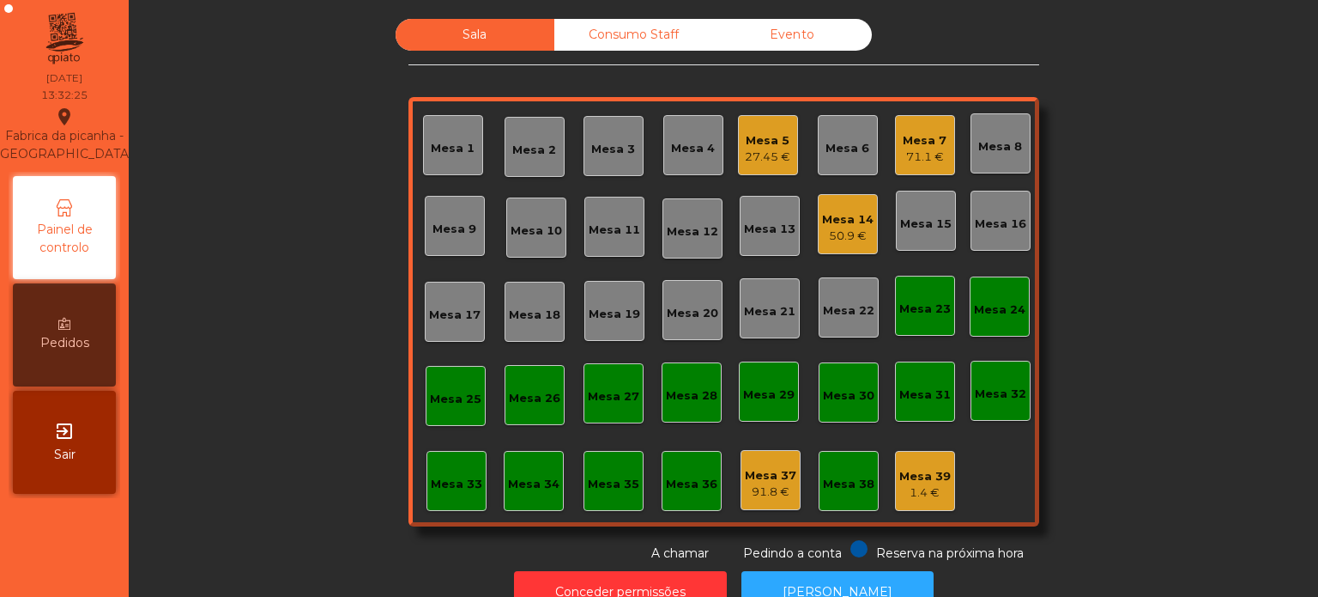
click at [580, 49] on div "Consumo Staff" at bounding box center [633, 35] width 159 height 32
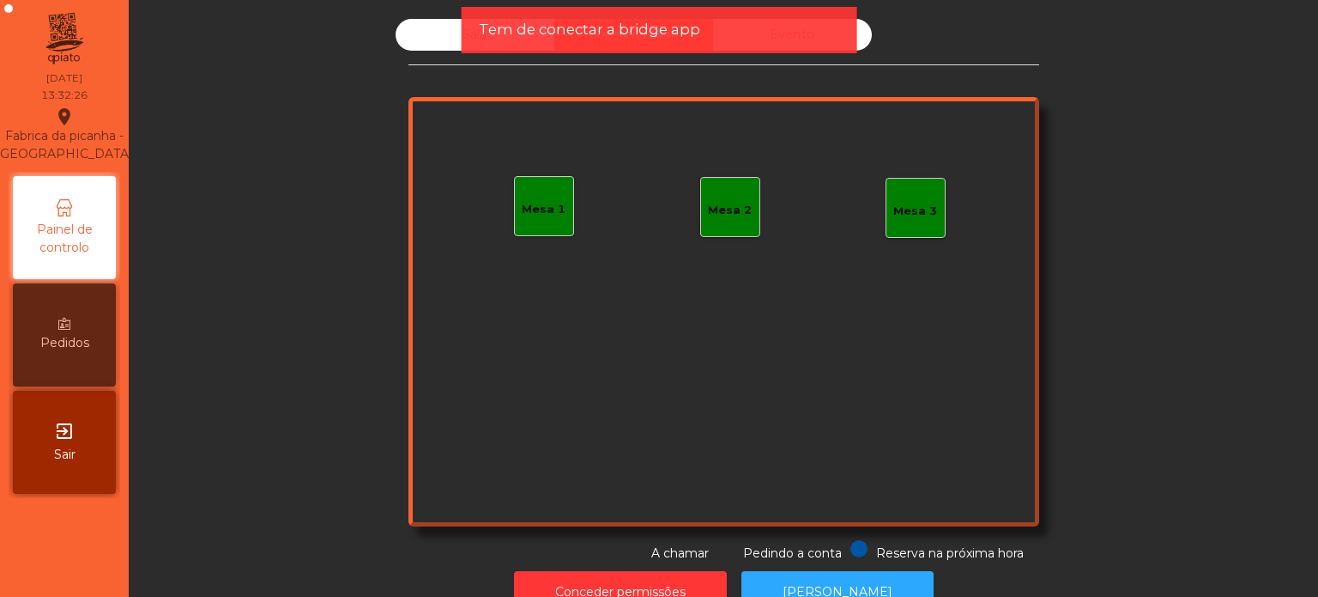
click at [841, 26] on div "Tem de conectar a bridge app" at bounding box center [660, 30] width 396 height 46
click at [779, 33] on div "Tem de conectar a bridge app" at bounding box center [659, 29] width 361 height 21
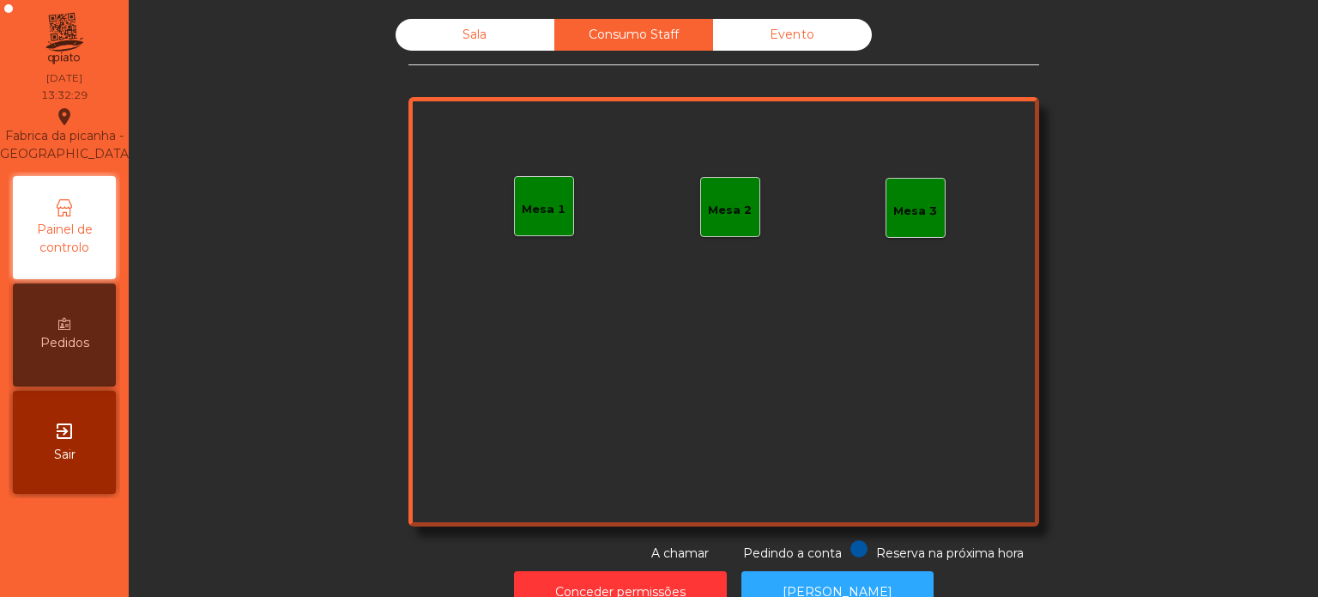
click at [728, 27] on div "Evento" at bounding box center [792, 35] width 159 height 32
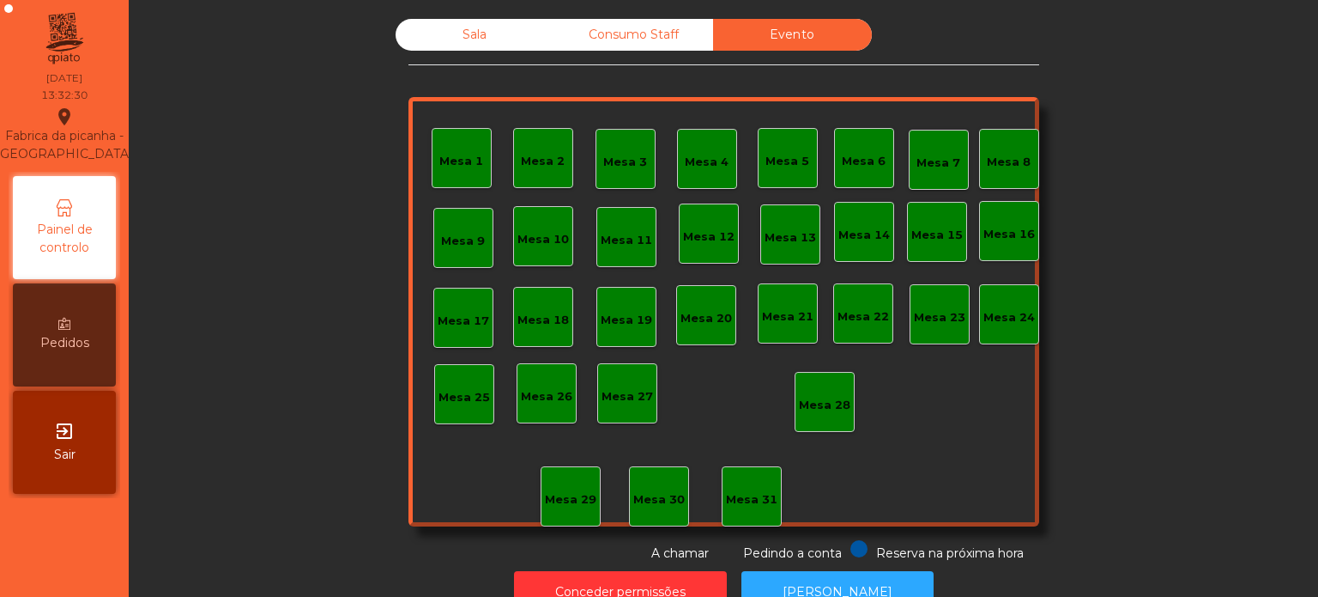
click at [615, 36] on div "Consumo Staff" at bounding box center [633, 35] width 159 height 32
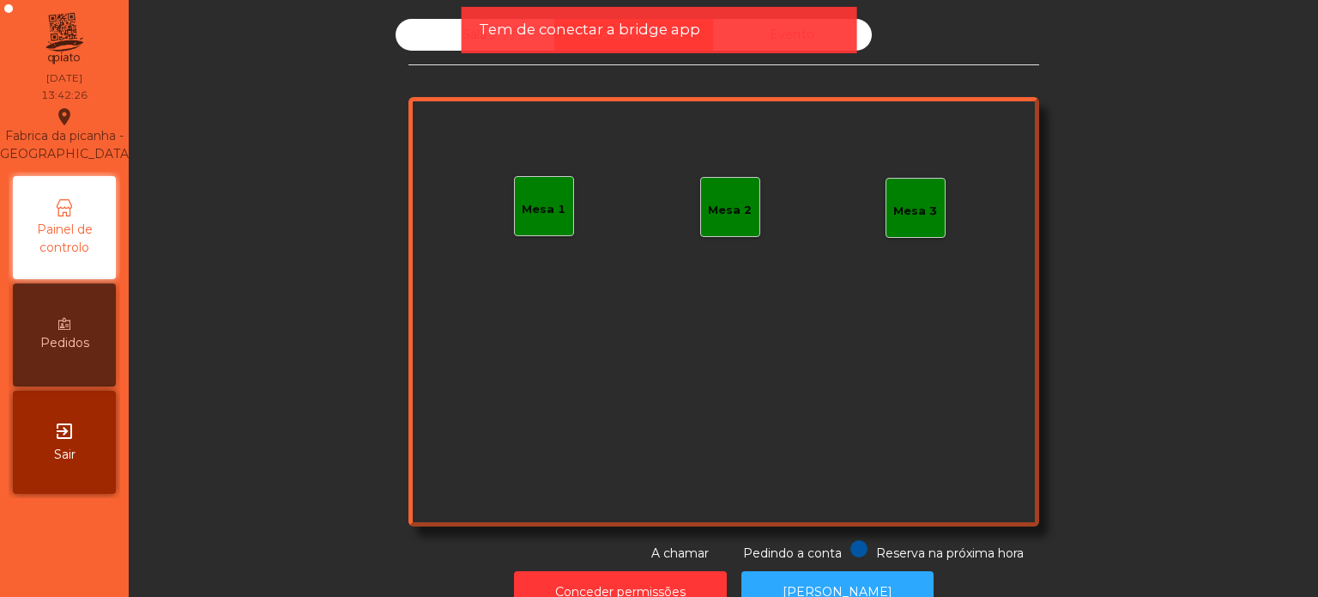
click at [510, 37] on span "Tem de conectar a bridge app" at bounding box center [589, 29] width 221 height 21
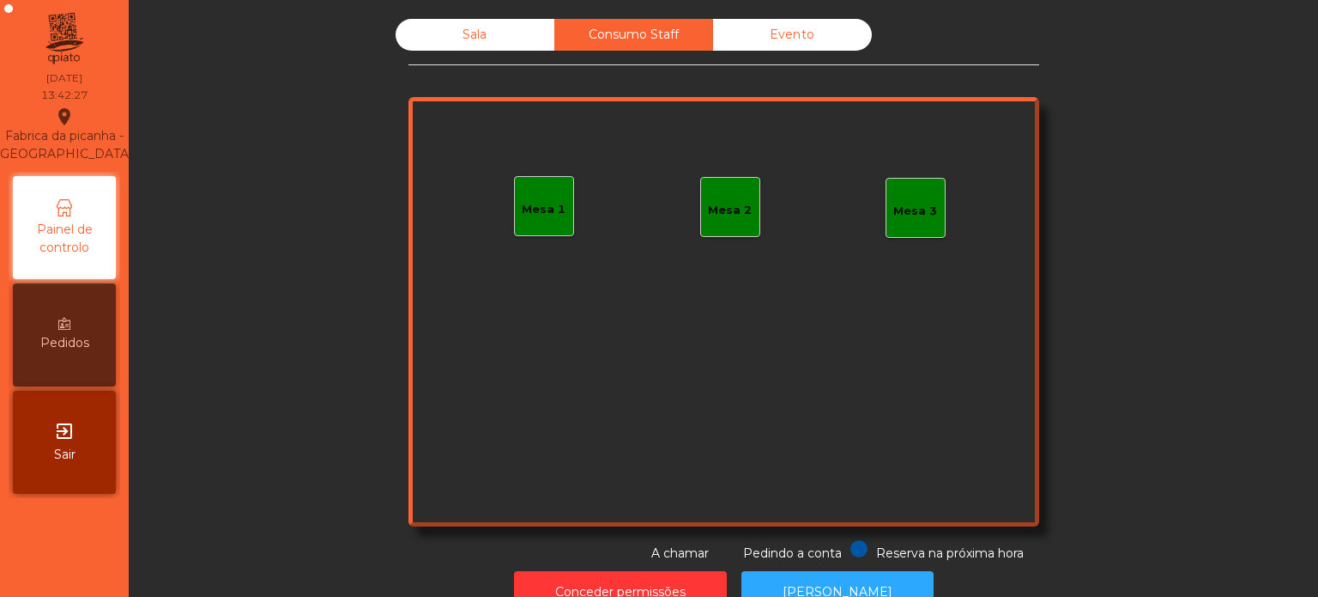
click at [510, 37] on span "Tem de conectar a bridge app" at bounding box center [589, 29] width 221 height 21
click at [510, 37] on div "Sala" at bounding box center [475, 35] width 159 height 32
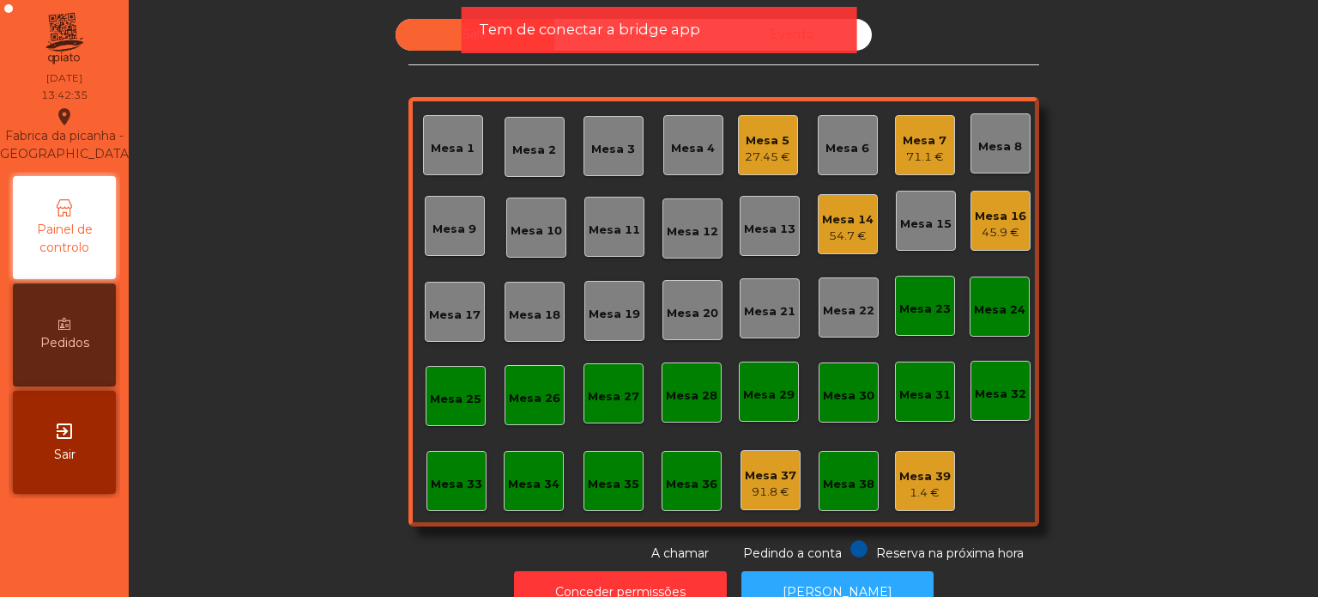
click at [633, 136] on div "Mesa 3" at bounding box center [614, 146] width 60 height 60
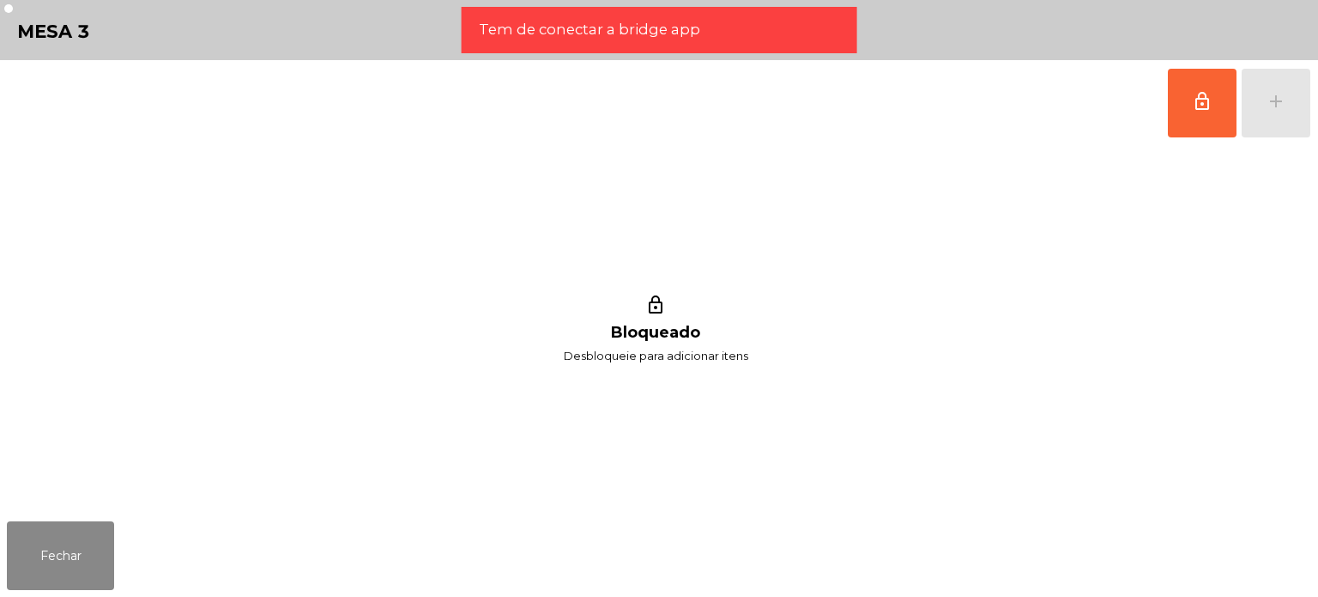
click at [599, 33] on span "Tem de conectar a bridge app" at bounding box center [589, 29] width 221 height 21
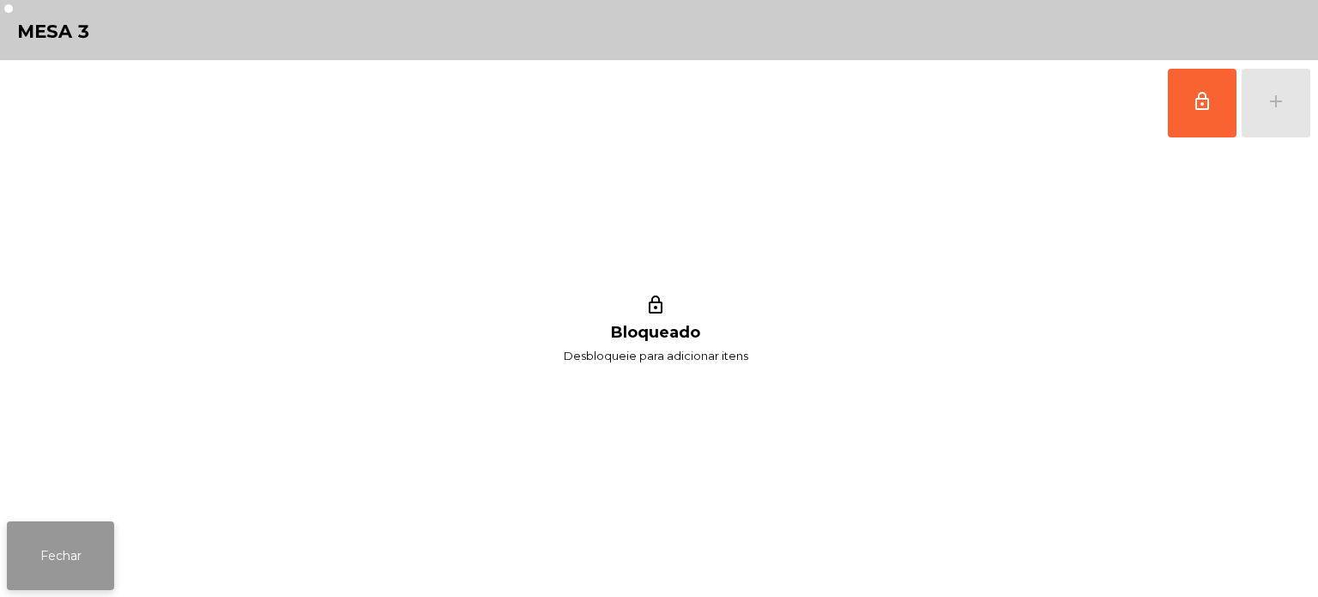
click at [45, 569] on button "Fechar" at bounding box center [60, 555] width 107 height 69
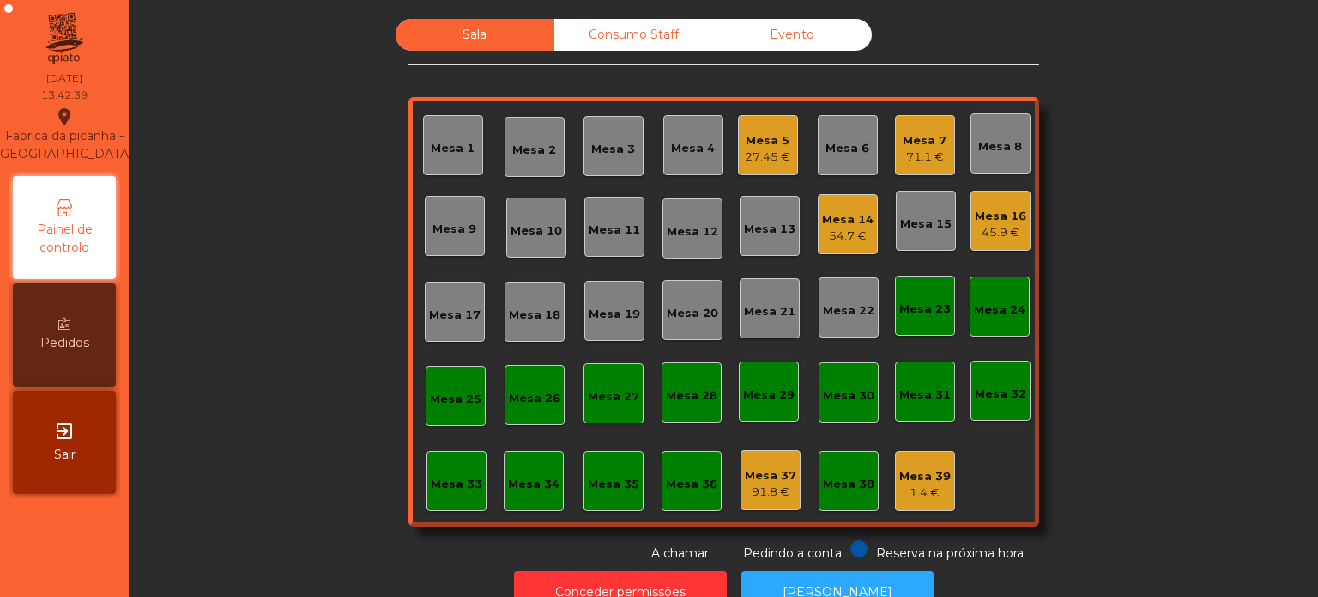
click at [45, 569] on nav "Fabrica da picanha - [GEOGRAPHIC_DATA] location_on [DATE] 13:42:39 Painel de co…" at bounding box center [64, 298] width 129 height 597
click at [45, 569] on nav "Fabrica da picanha - [GEOGRAPHIC_DATA] location_on [DATE] 13:42:40 Painel de co…" at bounding box center [64, 298] width 129 height 597
click at [209, 128] on div "Sala Consumo Staff Evento Mesa 1 [GEOGRAPHIC_DATA] 3 Mesa 4 Mesa 5 27.45 € Mesa…" at bounding box center [723, 290] width 1143 height 543
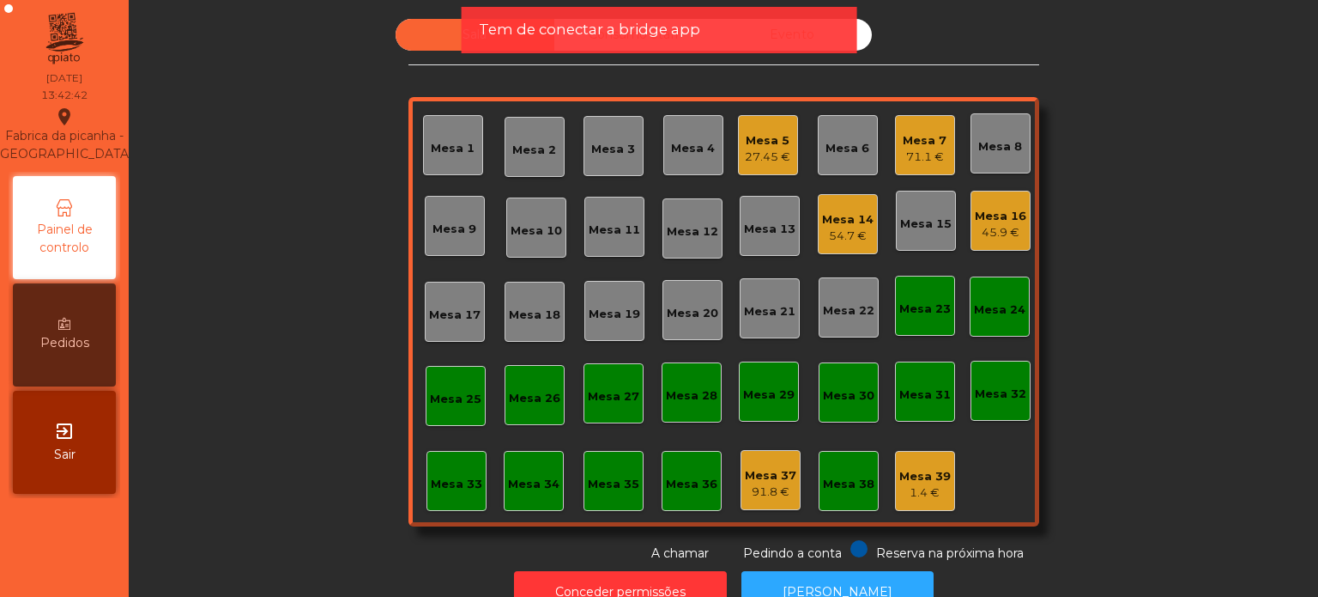
click at [547, 33] on span "Tem de conectar a bridge app" at bounding box center [589, 29] width 221 height 21
click at [584, 165] on div "Mesa 3" at bounding box center [614, 146] width 60 height 60
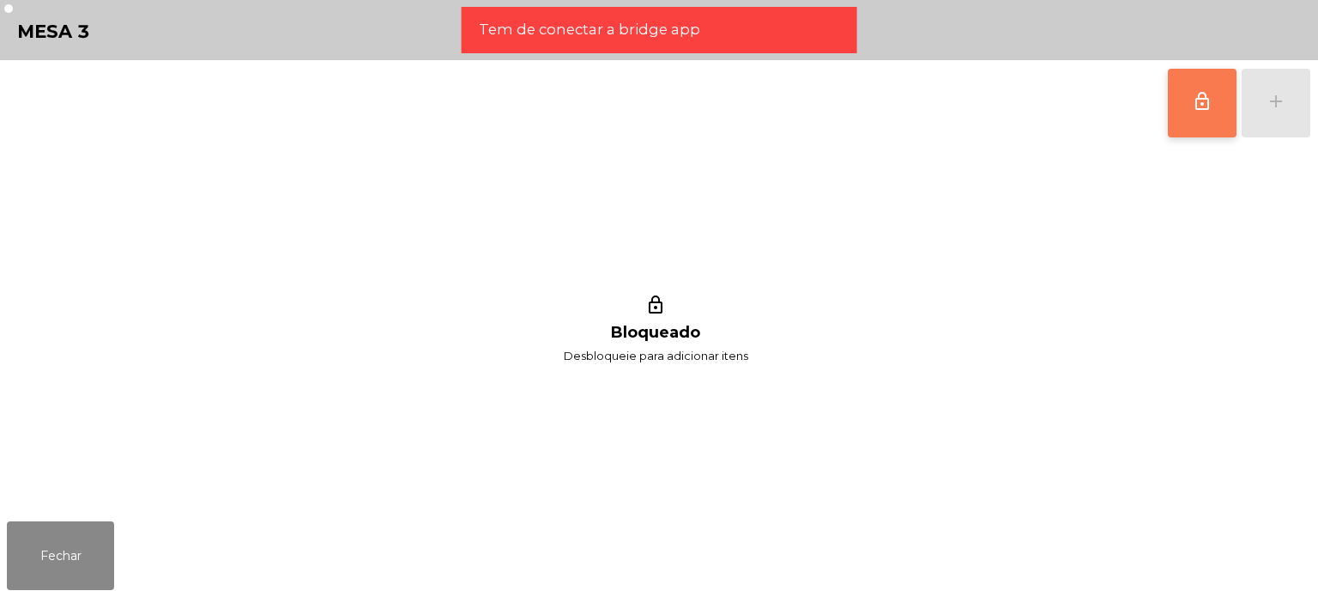
click at [1178, 73] on button "lock_outline" at bounding box center [1202, 103] width 69 height 69
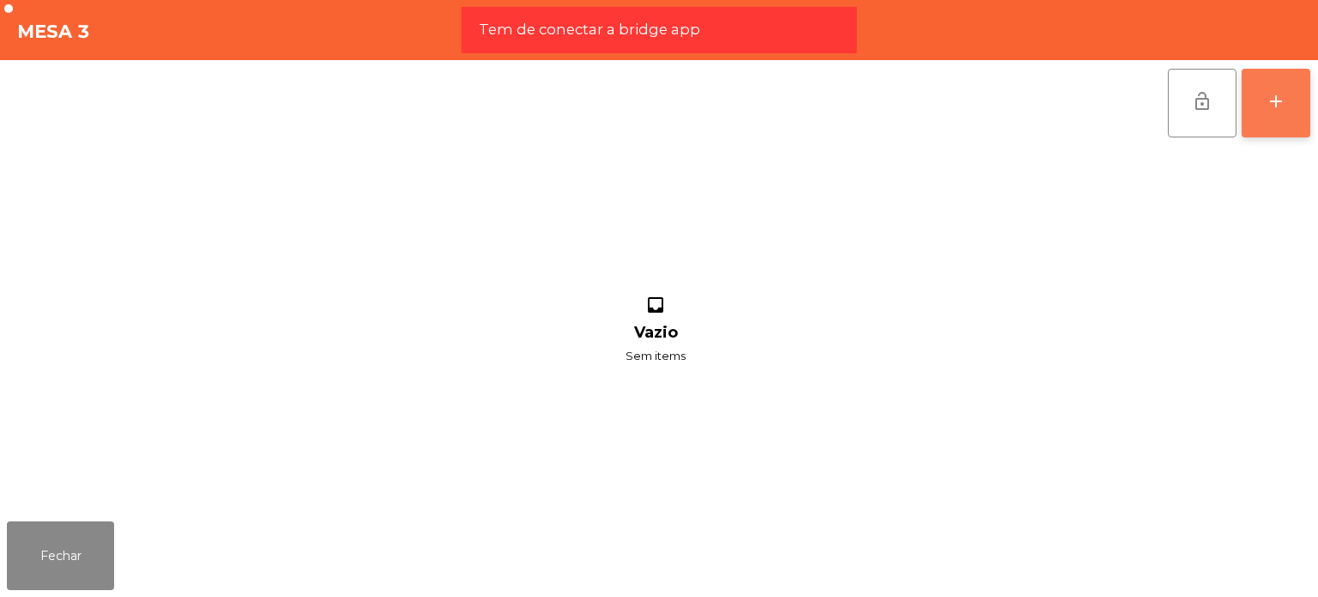
click at [1250, 116] on button "add" at bounding box center [1276, 103] width 69 height 69
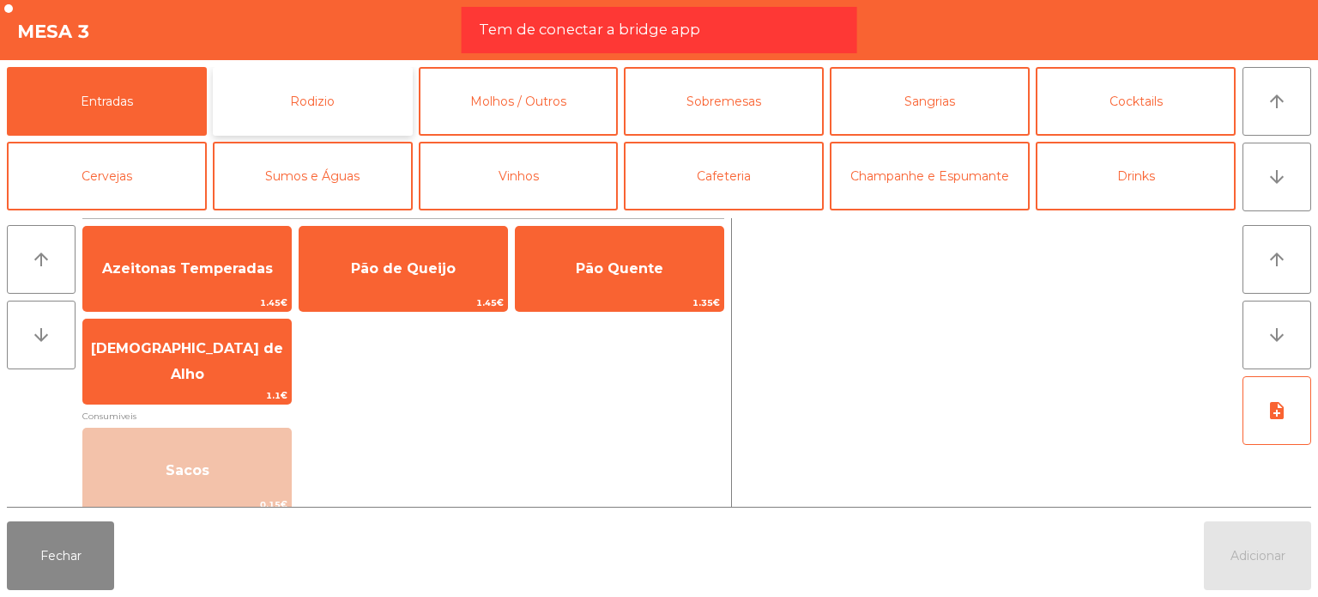
click at [307, 86] on button "Rodizio" at bounding box center [313, 101] width 200 height 69
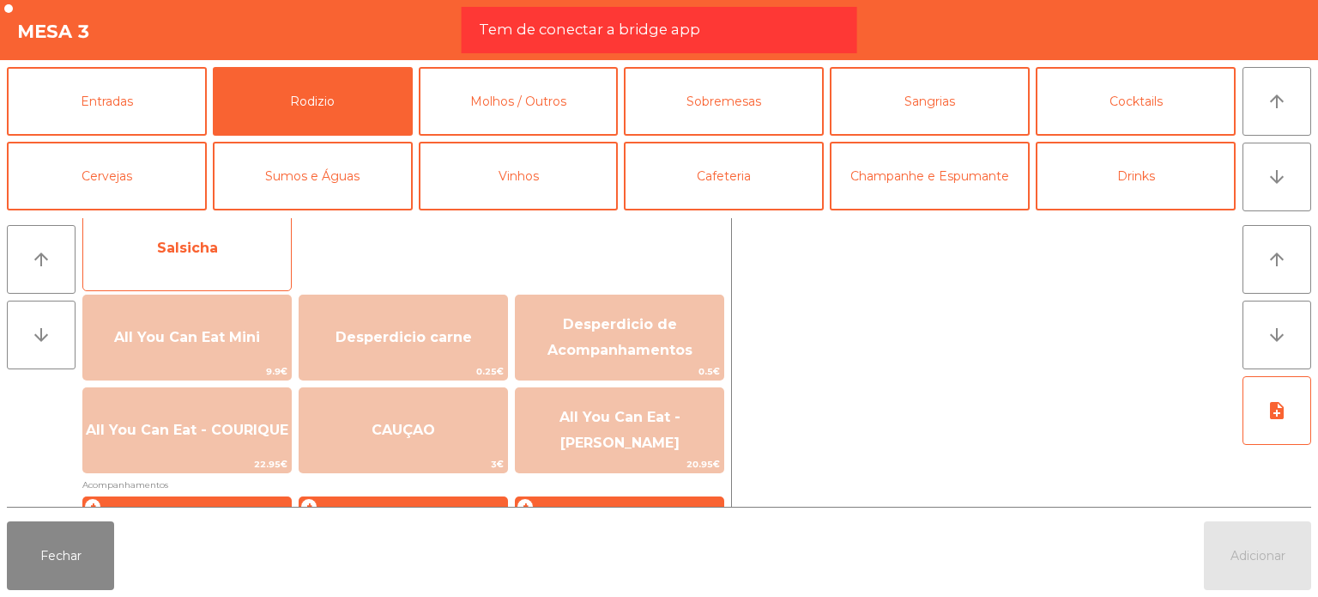
scroll to position [134, 0]
click at [247, 413] on span "All You Can Eat - COURIQUE" at bounding box center [187, 429] width 208 height 46
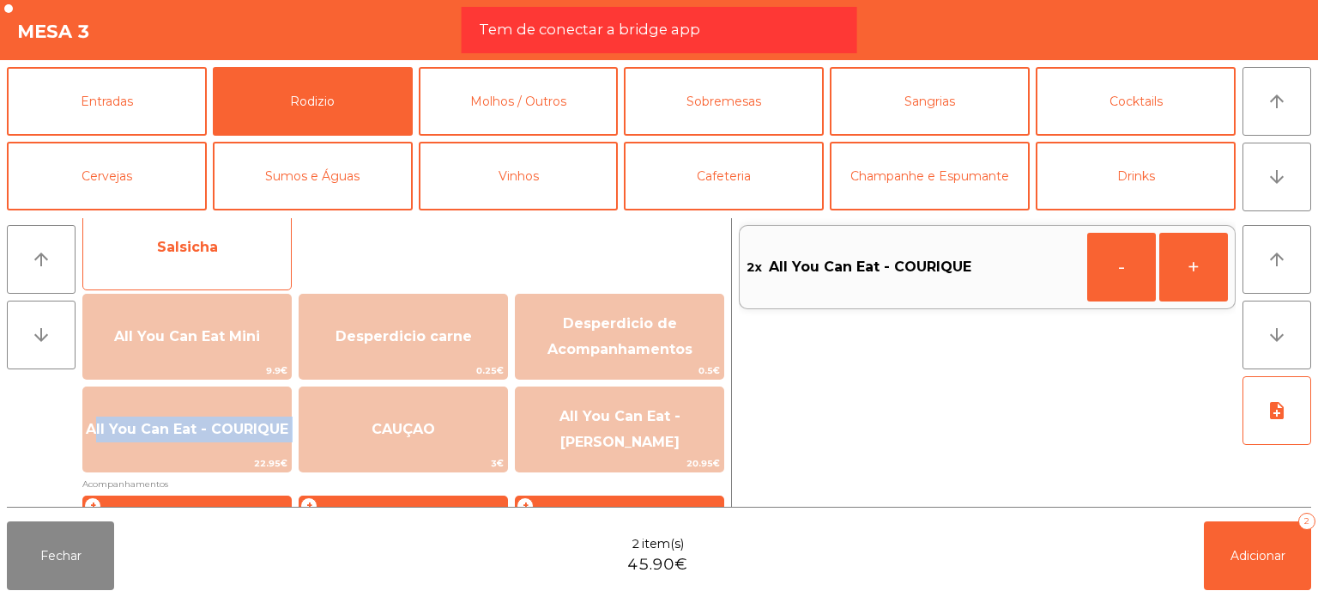
click at [247, 413] on span "All You Can Eat - COURIQUE" at bounding box center [187, 429] width 208 height 46
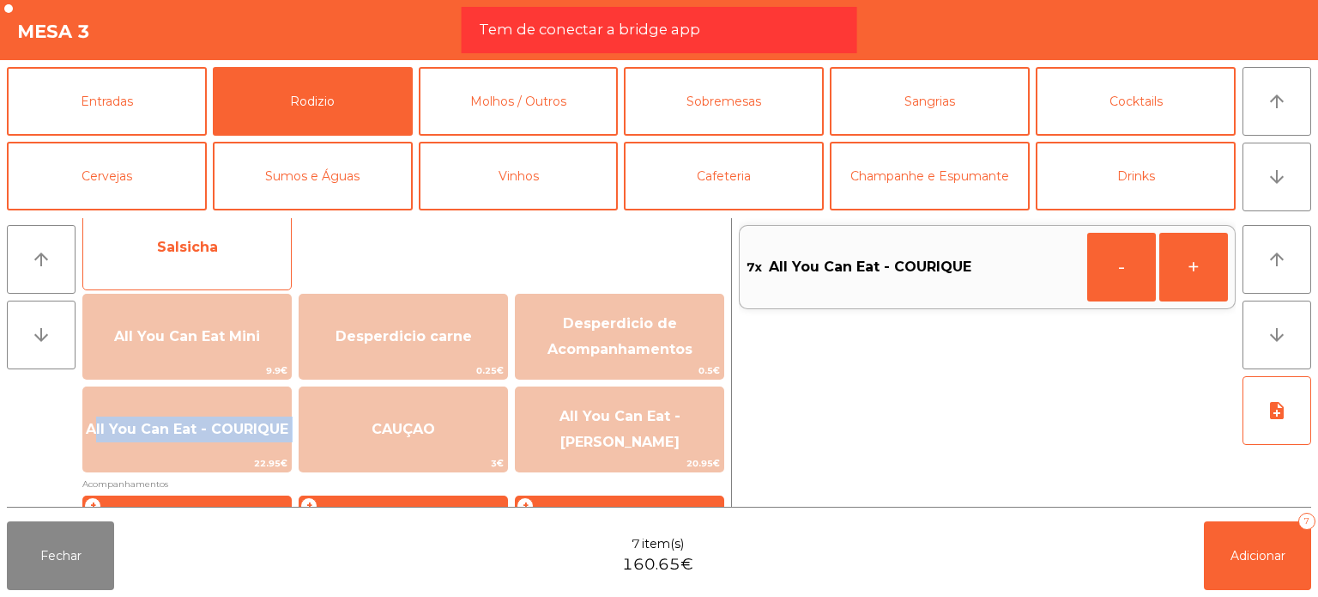
click at [247, 413] on span "All You Can Eat - COURIQUE" at bounding box center [187, 429] width 208 height 46
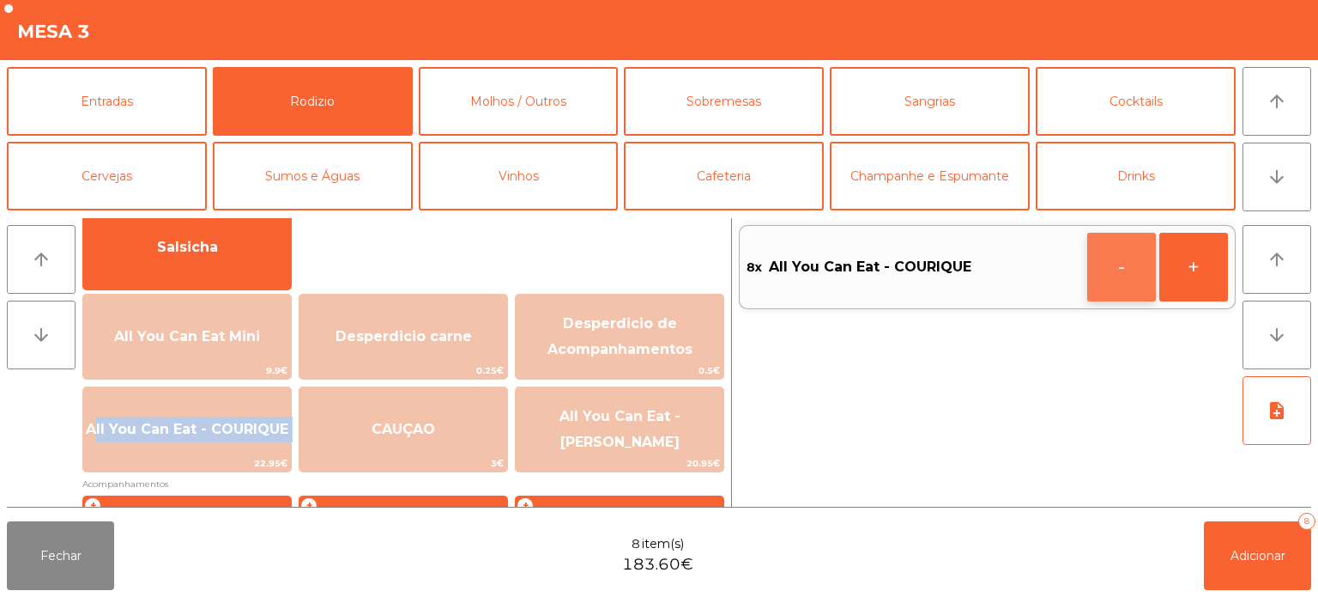
click at [1097, 270] on button "-" at bounding box center [1121, 267] width 69 height 69
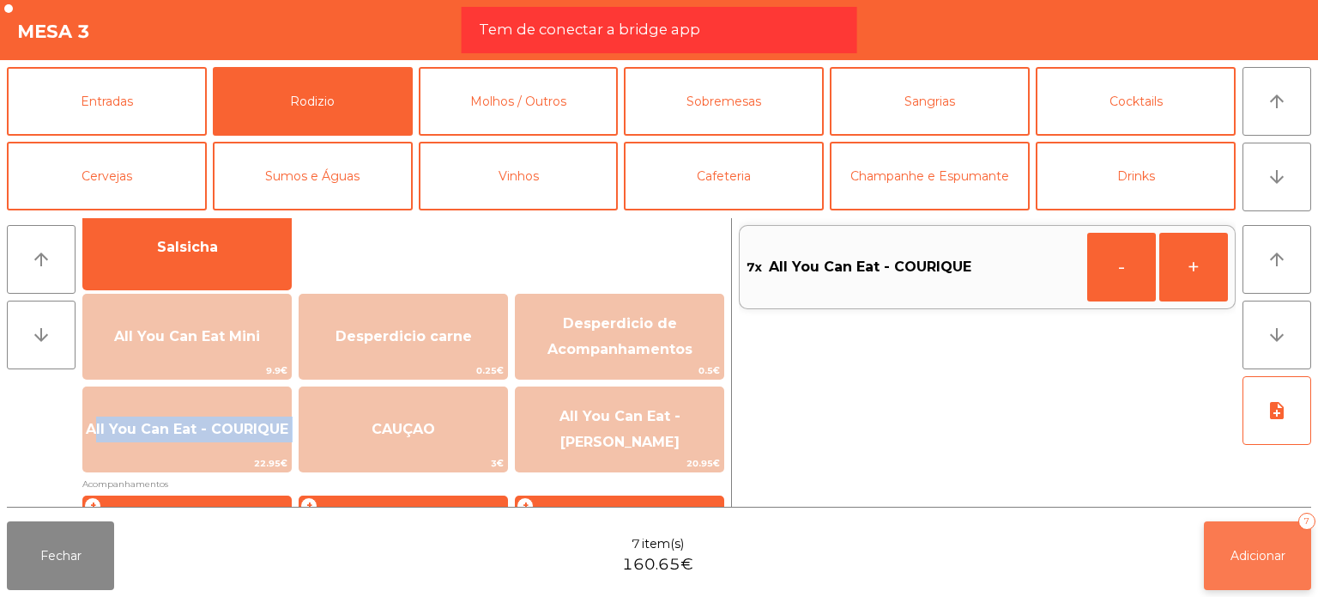
click at [1246, 545] on button "Adicionar 7" at bounding box center [1257, 555] width 107 height 69
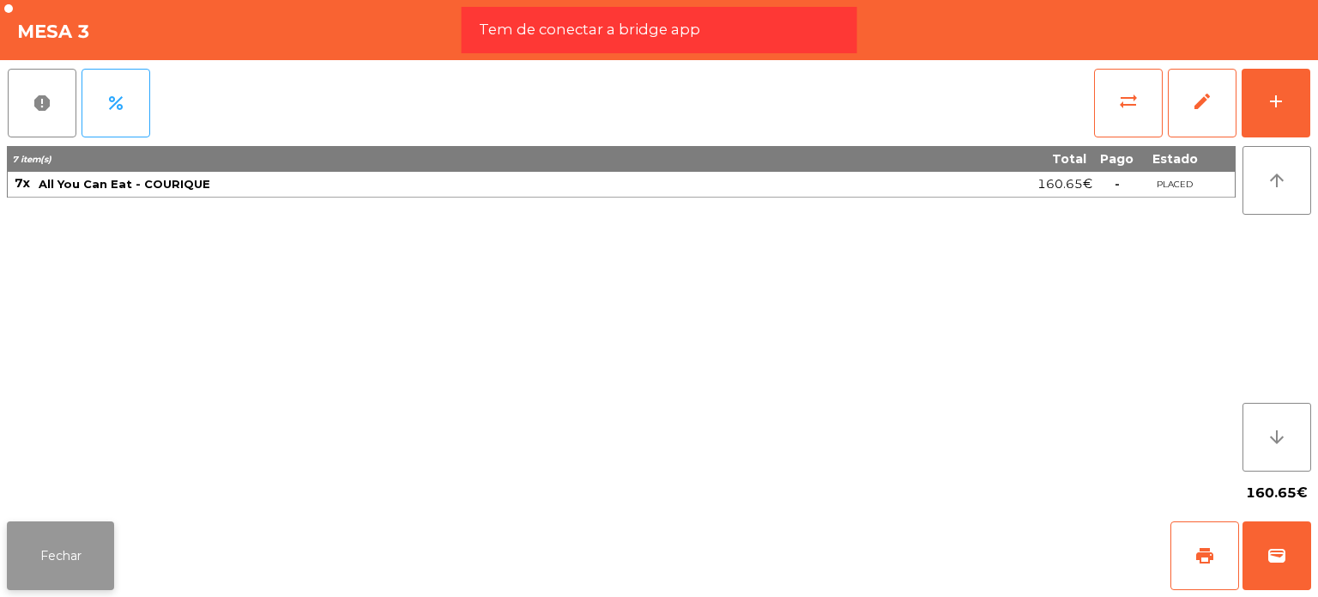
click at [55, 531] on button "Fechar" at bounding box center [60, 555] width 107 height 69
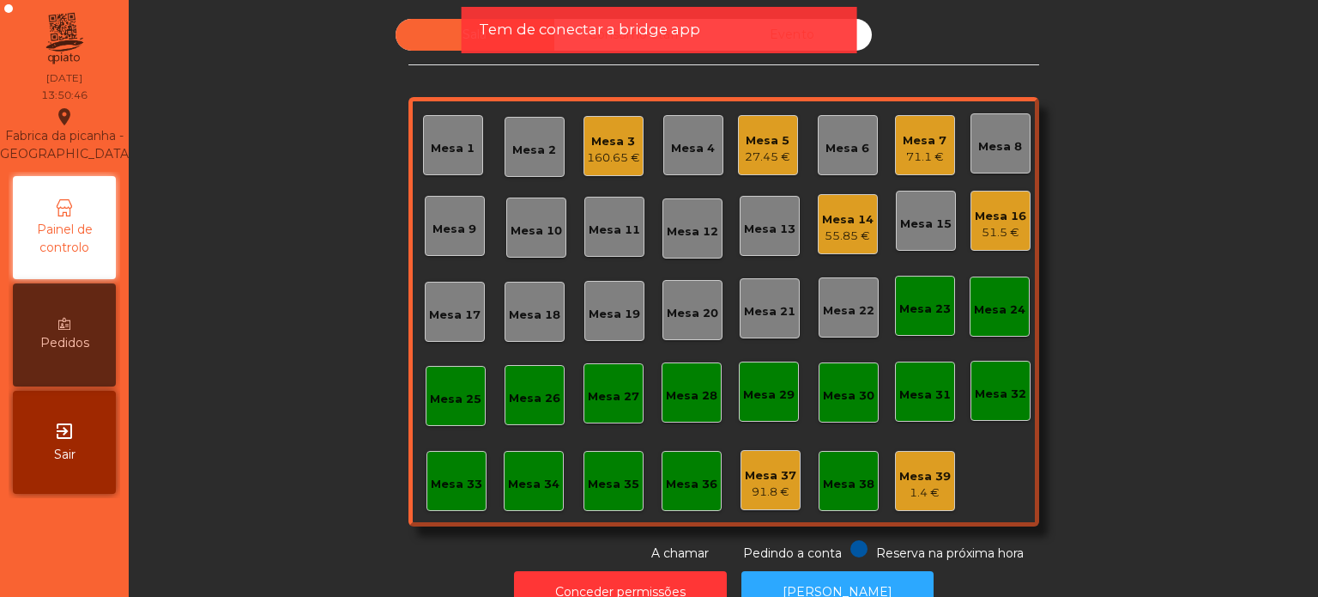
click at [179, 464] on div "Sala Consumo Staff Evento [GEOGRAPHIC_DATA] 3 160.65 € [GEOGRAPHIC_DATA] 4 Mesa…" at bounding box center [723, 290] width 1143 height 543
click at [583, 21] on span "Tem de conectar a bridge app" at bounding box center [589, 29] width 221 height 21
